Goal: Entertainment & Leisure: Consume media (video, audio)

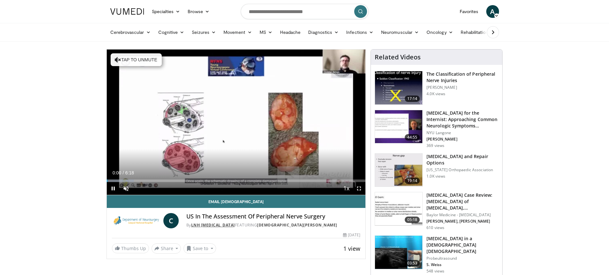
click at [210, 227] on link "LNH Neurosurgery" at bounding box center [213, 224] width 44 height 5
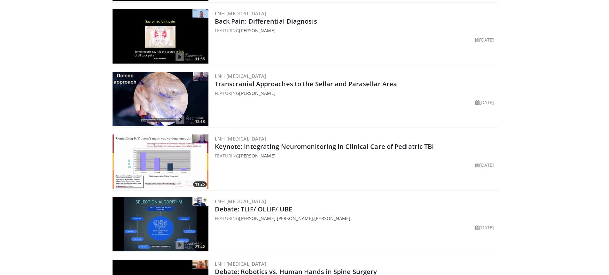
scroll to position [1345, 0]
click at [230, 27] on div "FEATURING Mehmet Zileli" at bounding box center [356, 30] width 282 height 7
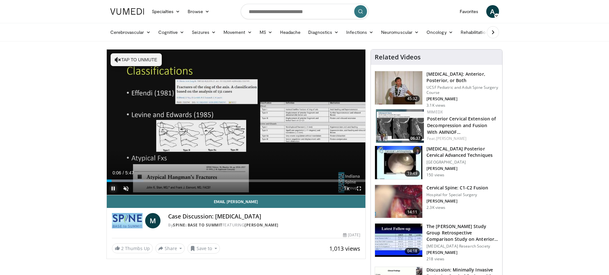
click at [115, 189] on span "Video Player" at bounding box center [113, 188] width 13 height 13
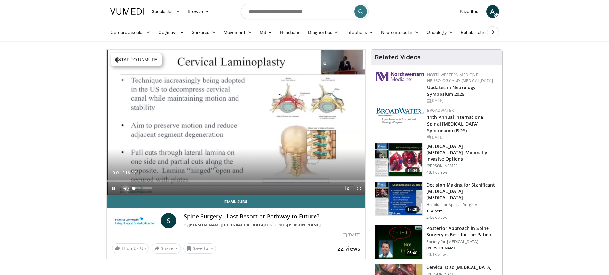
click at [129, 189] on span "Video Player" at bounding box center [125, 188] width 13 height 13
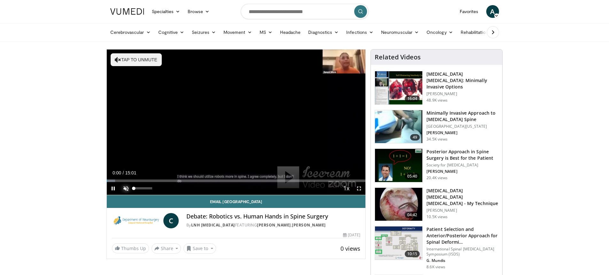
click at [126, 189] on span "Video Player" at bounding box center [125, 188] width 13 height 13
click at [233, 180] on div "Progress Bar" at bounding box center [233, 181] width 1 height 3
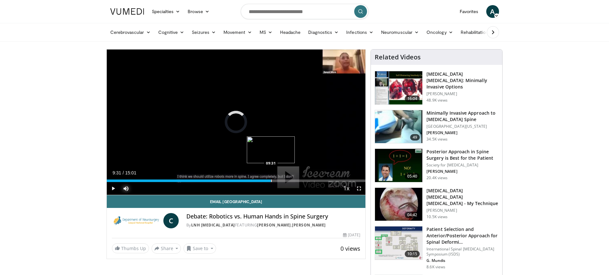
click at [271, 179] on div "Loaded : 55.49% 09:31 09:31" at bounding box center [236, 179] width 259 height 6
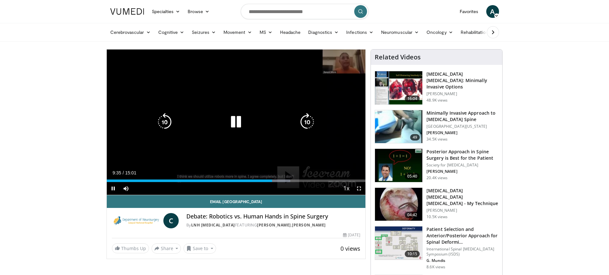
click at [238, 118] on icon "Video Player" at bounding box center [236, 122] width 18 height 18
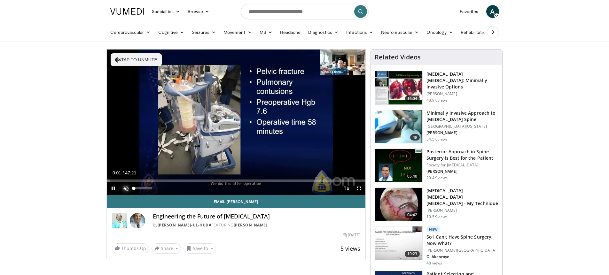
click at [126, 186] on span "Video Player" at bounding box center [125, 188] width 13 height 13
click at [109, 179] on div "Loaded : 1.75% 00:08 00:31" at bounding box center [236, 179] width 259 height 6
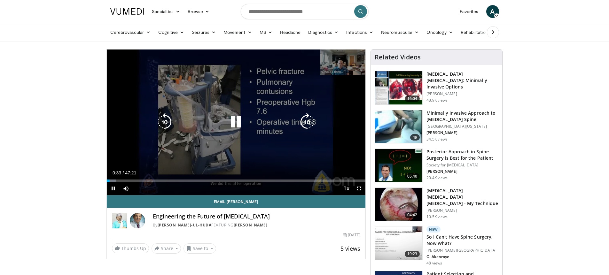
click at [179, 133] on div "10 seconds Tap to unmute" at bounding box center [236, 122] width 259 height 145
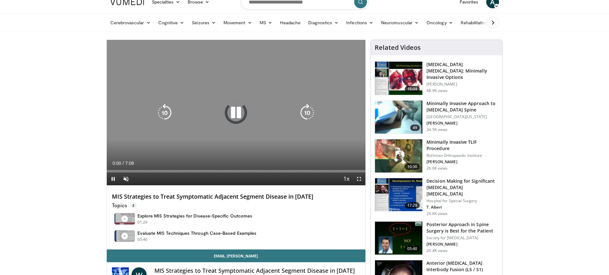
scroll to position [55, 0]
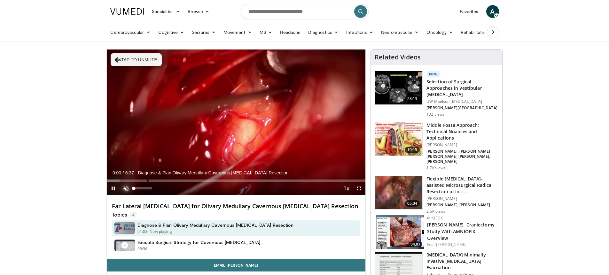
click at [127, 189] on span "Video Player" at bounding box center [125, 188] width 13 height 13
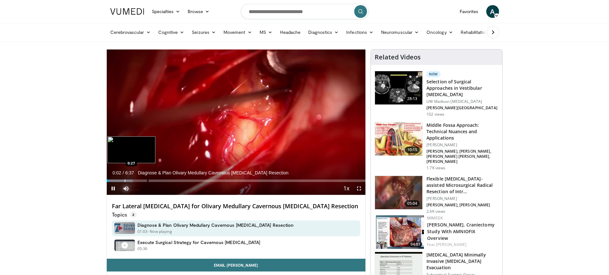
click at [125, 181] on div "Progress Bar" at bounding box center [125, 181] width 1 height 3
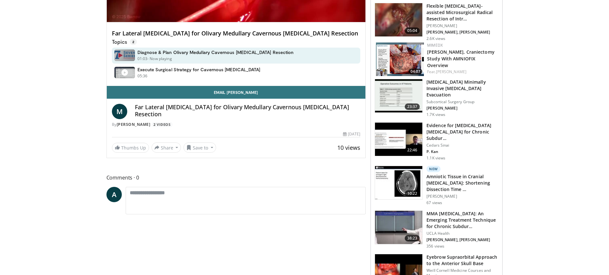
scroll to position [191, 0]
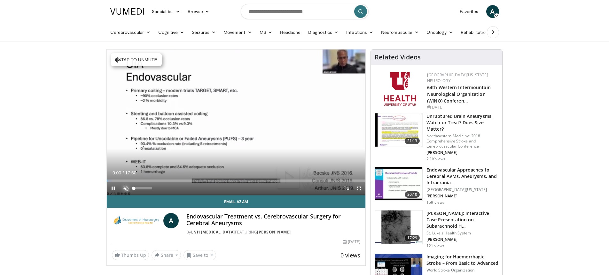
click at [125, 189] on span "Video Player" at bounding box center [125, 188] width 13 height 13
